Goal: Browse casually: Explore the website without a specific task or goal

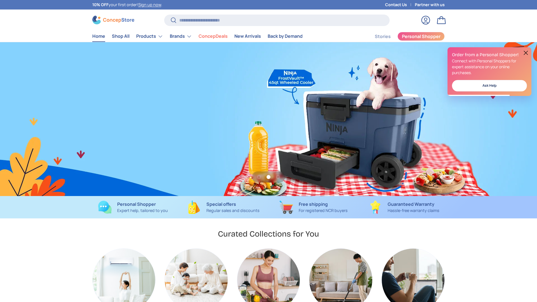
scroll to position [0, 537]
